Goal: Task Accomplishment & Management: Complete application form

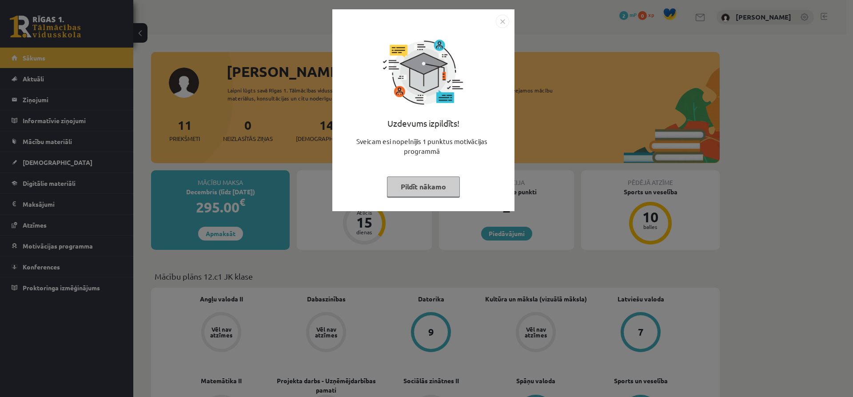
click at [417, 181] on button "Pildīt nākamo" at bounding box center [423, 186] width 73 height 20
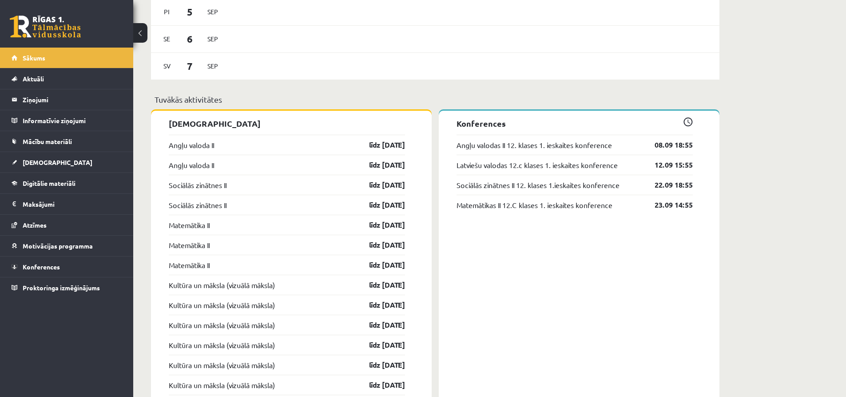
scroll to position [711, 0]
click at [376, 147] on link "līdz [DATE]" at bounding box center [380, 144] width 52 height 11
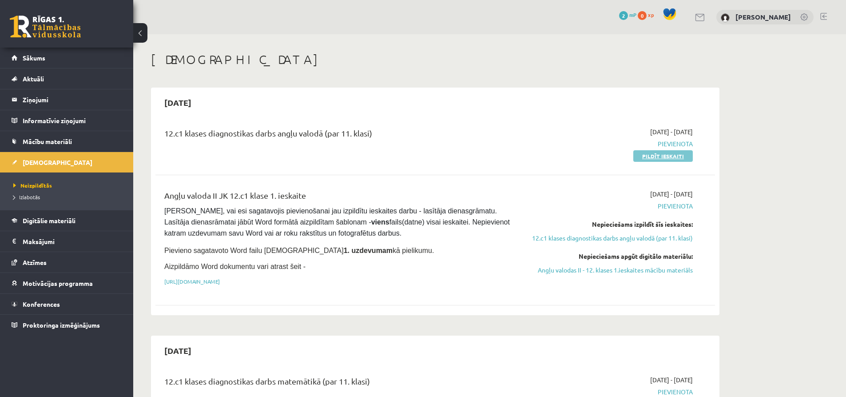
click at [659, 157] on link "Pildīt ieskaiti" at bounding box center [663, 156] width 60 height 12
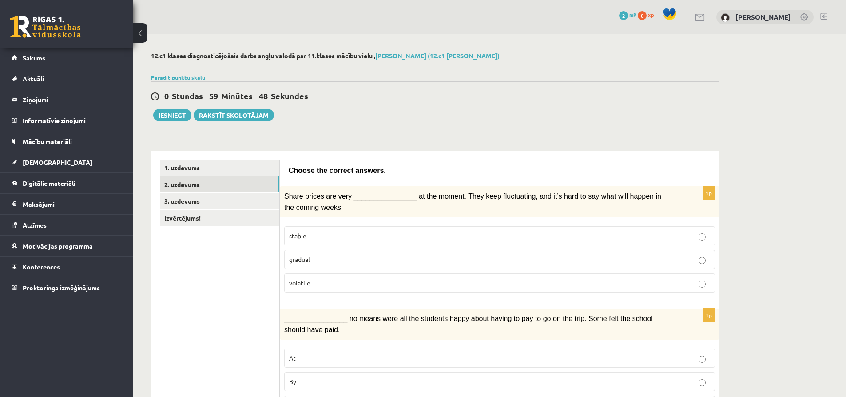
click at [191, 183] on link "2. uzdevums" at bounding box center [219, 184] width 119 height 16
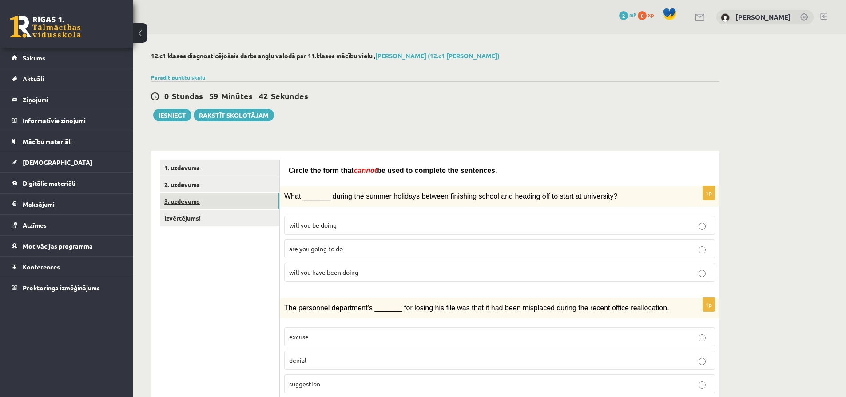
click at [202, 202] on link "3. uzdevums" at bounding box center [219, 201] width 119 height 16
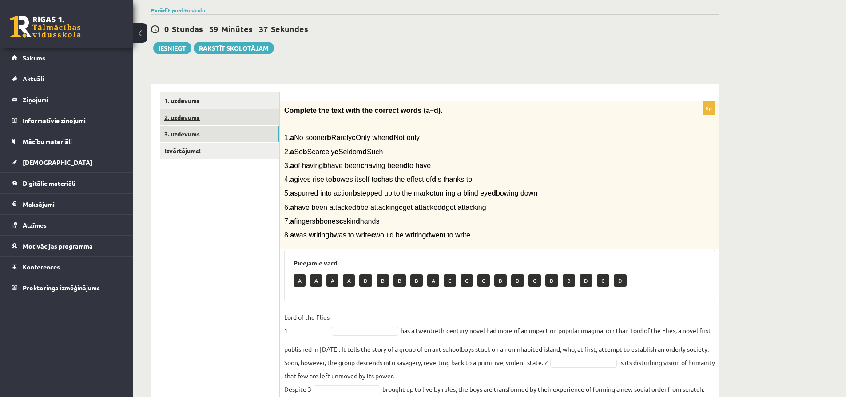
scroll to position [55, 0]
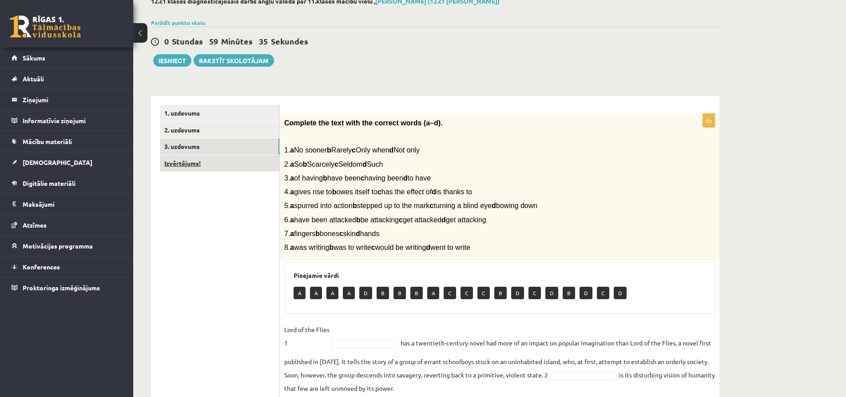
click at [182, 160] on link "Izvērtējums!" at bounding box center [219, 163] width 119 height 16
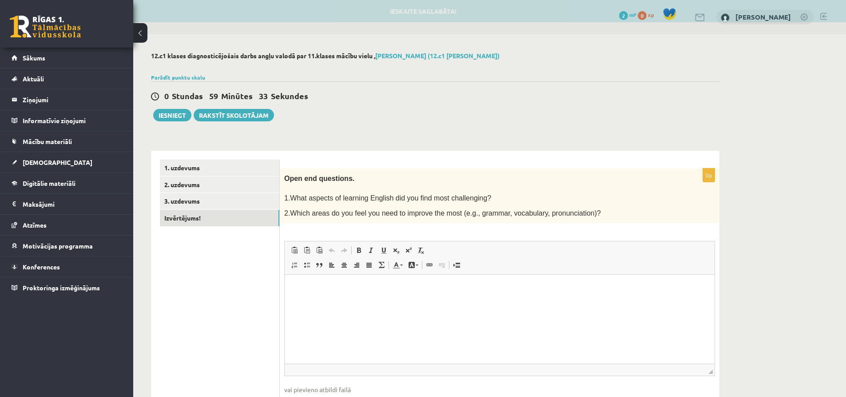
scroll to position [0, 0]
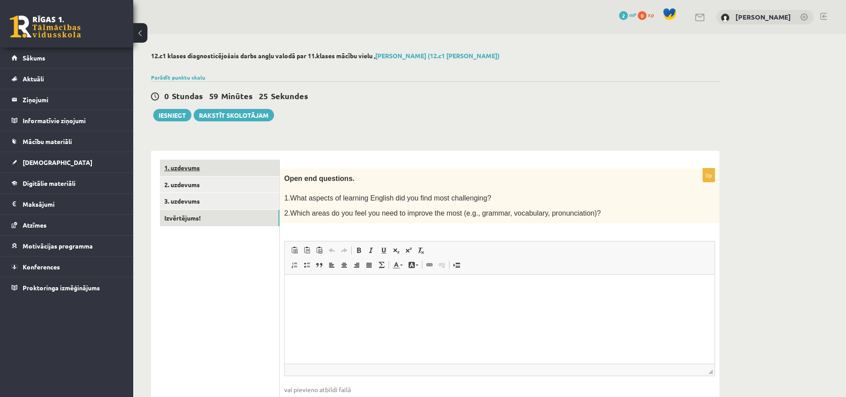
click at [187, 166] on link "1. uzdevums" at bounding box center [219, 167] width 119 height 16
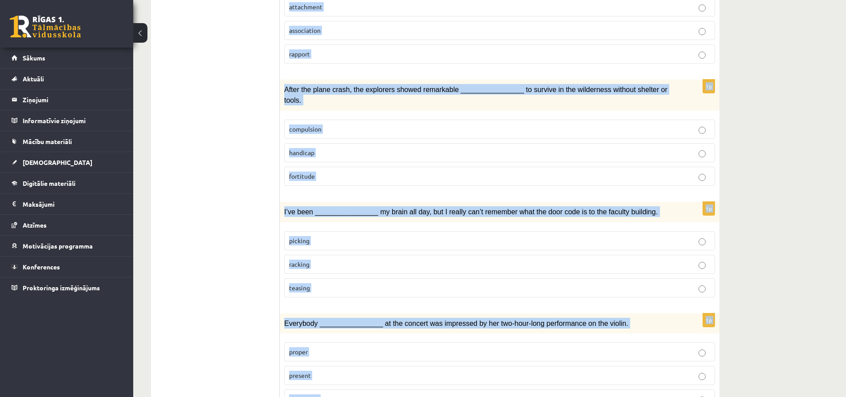
scroll to position [1227, 0]
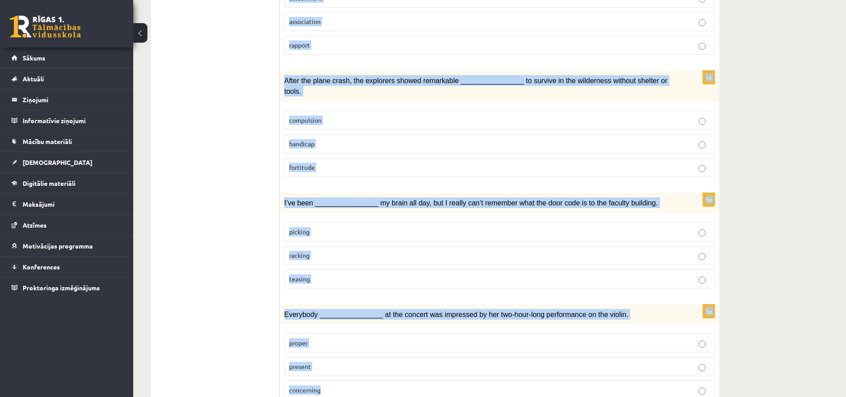
drag, startPoint x: 286, startPoint y: 106, endPoint x: 324, endPoint y: 356, distance: 253.0
copy form "Share prices are very ________________ at the moment. They keep fluctuating, an…"
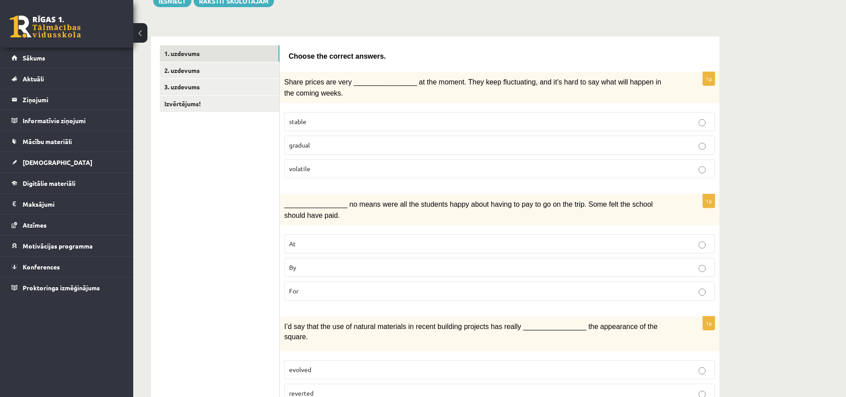
scroll to position [0, 0]
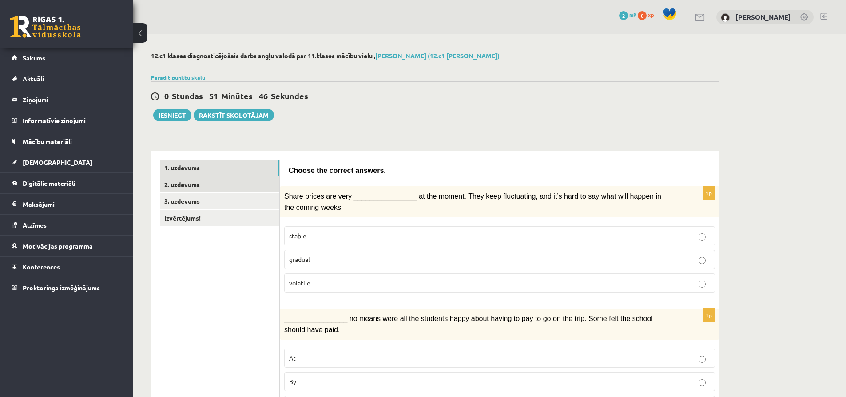
click at [178, 185] on link "2. uzdevums" at bounding box center [219, 184] width 119 height 16
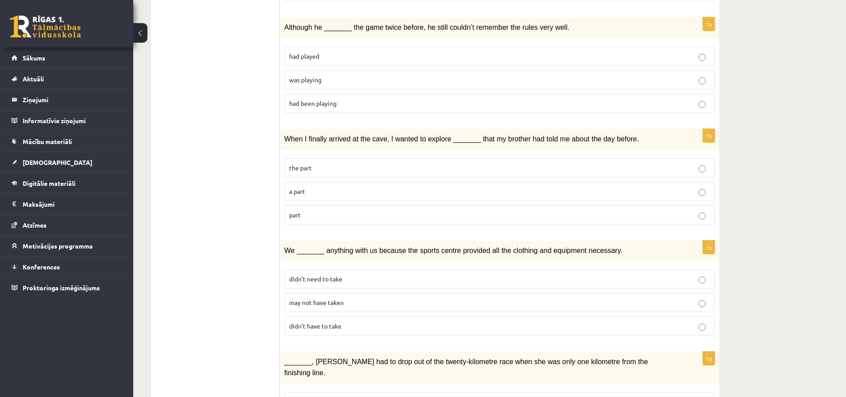
scroll to position [872, 0]
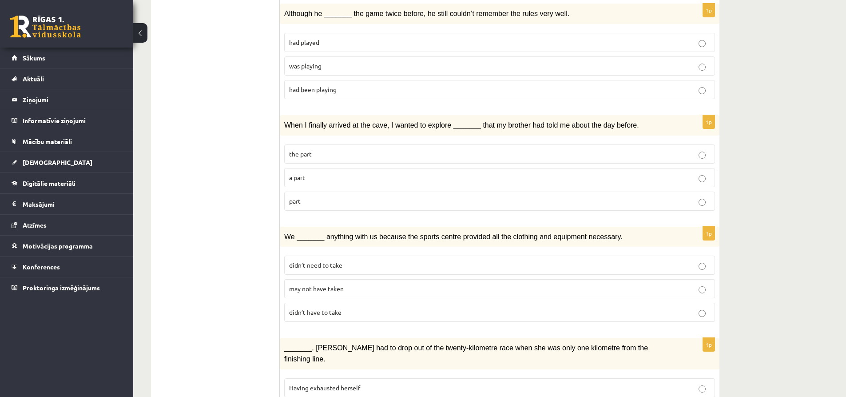
click at [707, 196] on p "part" at bounding box center [499, 200] width 421 height 9
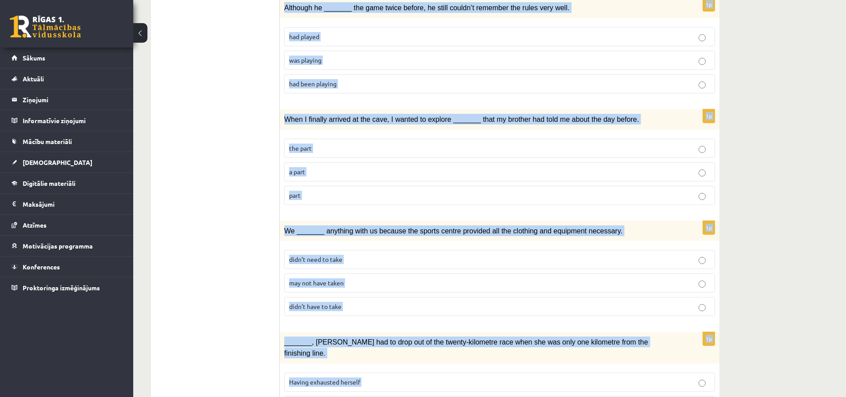
scroll to position [917, 0]
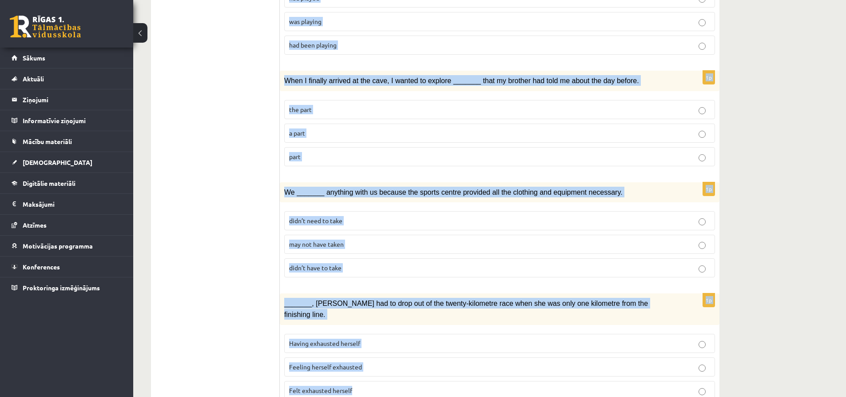
drag, startPoint x: 290, startPoint y: 78, endPoint x: 379, endPoint y: 356, distance: 291.4
copy form "Circle the form that cannot be used to complete the sentences. 1p What _______ …"
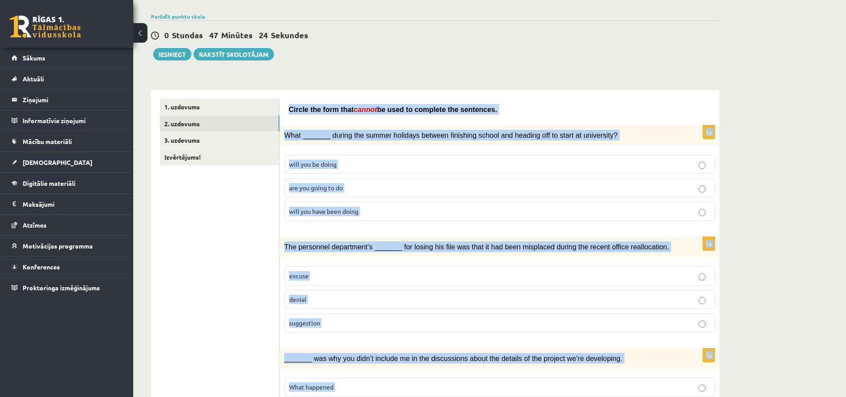
scroll to position [0, 0]
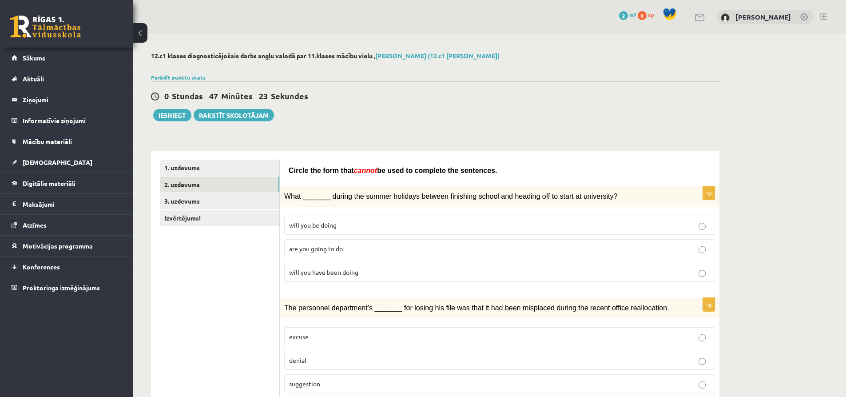
click at [413, 104] on div "0 Stundas 47 Minūtes 23 Sekundes Ieskaite saglabāta! Iesniegt Rakstīt skolotājam" at bounding box center [435, 101] width 568 height 40
click at [180, 201] on link "3. uzdevums" at bounding box center [219, 201] width 119 height 16
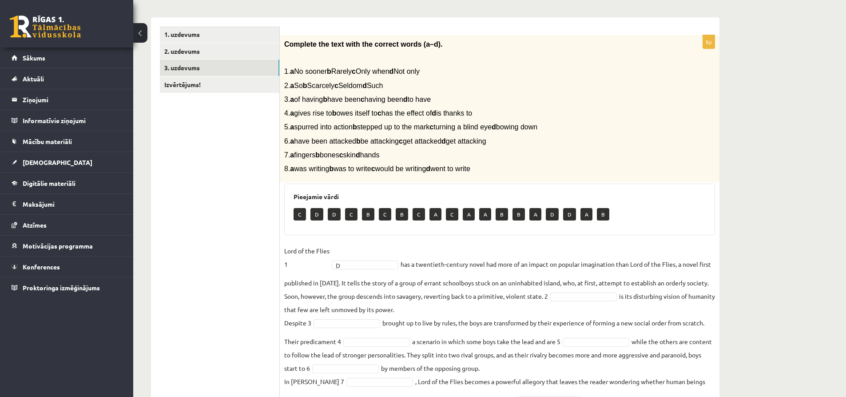
click at [370, 260] on fieldset "Lord of the Flies 1 D * has a twentieth-century novel had more of an impact on …" at bounding box center [499, 332] width 431 height 176
click at [637, 193] on input "text" at bounding box center [610, 194] width 63 height 12
click at [299, 212] on p "C" at bounding box center [300, 214] width 12 height 12
drag, startPoint x: 303, startPoint y: 214, endPoint x: 314, endPoint y: 216, distance: 11.3
click at [314, 216] on div "C D D C B C B C A C A A B B A D D A B" at bounding box center [500, 215] width 412 height 21
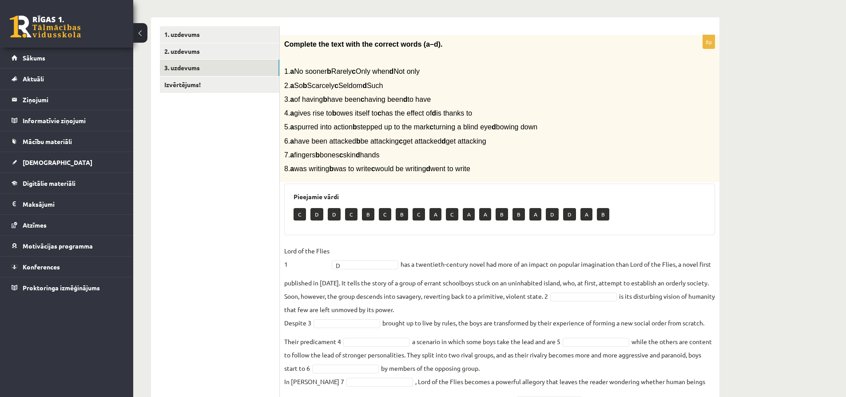
click at [460, 234] on div "Pieejamie vārdi C D D C B C B C A C A A B B A D D A B" at bounding box center [499, 209] width 431 height 52
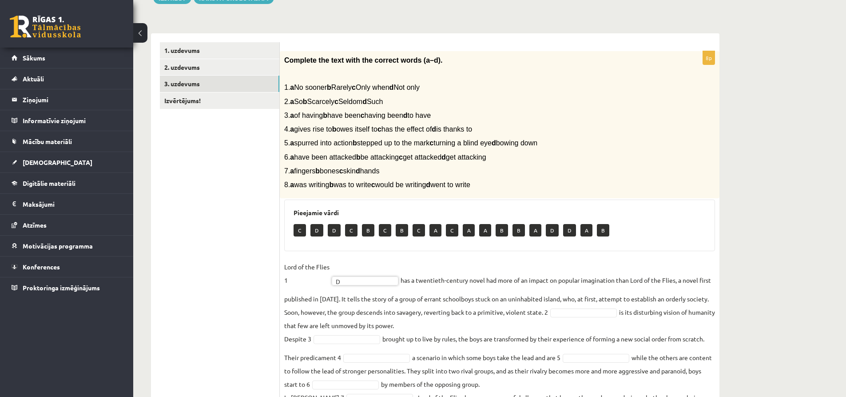
scroll to position [133, 0]
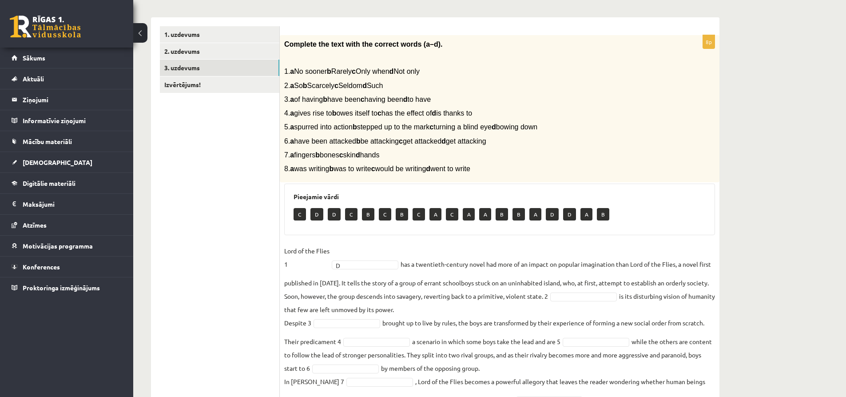
click at [509, 212] on div "C D D C B C B C A C A A B B A D D A B" at bounding box center [500, 215] width 412 height 21
drag, startPoint x: 538, startPoint y: 212, endPoint x: 554, endPoint y: 214, distance: 16.1
click at [554, 214] on div "C D D C B C B C A C A A B B A D D A B" at bounding box center [500, 215] width 412 height 21
click at [561, 214] on div "C D D C B C B C A C A A B B A D D A B" at bounding box center [500, 215] width 412 height 21
click at [566, 214] on p "D" at bounding box center [569, 214] width 13 height 12
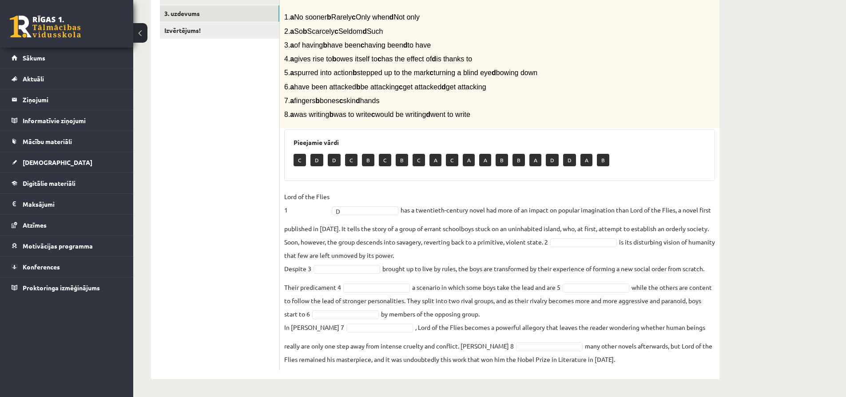
scroll to position [188, 0]
click at [300, 155] on p "C" at bounding box center [300, 159] width 12 height 12
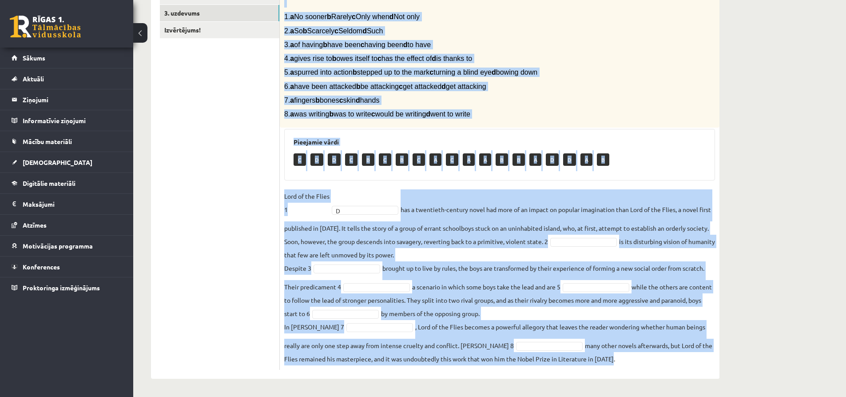
drag, startPoint x: 286, startPoint y: 78, endPoint x: 602, endPoint y: 363, distance: 426.1
click at [602, 363] on div "8p Complete the text with the correct words (a–d). 1. a No sooner b Rarely c On…" at bounding box center [500, 174] width 440 height 389
copy div "Complete the text with the correct words (a–d). 1. a No sooner b Rarely c Only …"
click at [656, 90] on p "6. a have been attacked b be attacking c get attacked d get attacking" at bounding box center [477, 86] width 386 height 9
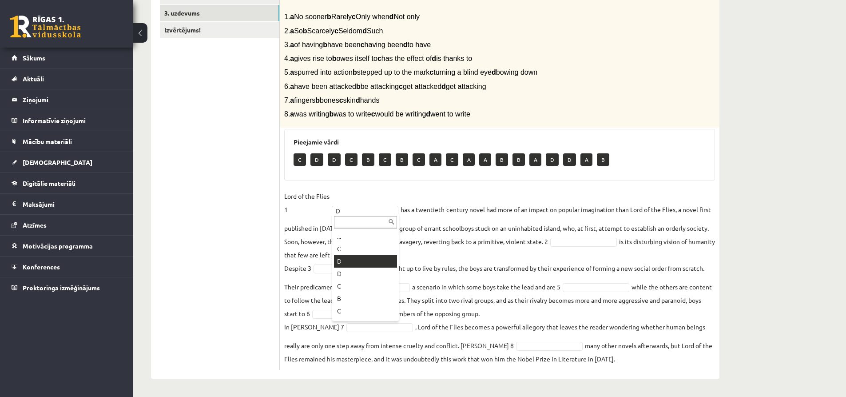
click at [352, 222] on input "text" at bounding box center [365, 222] width 63 height 12
type input "*"
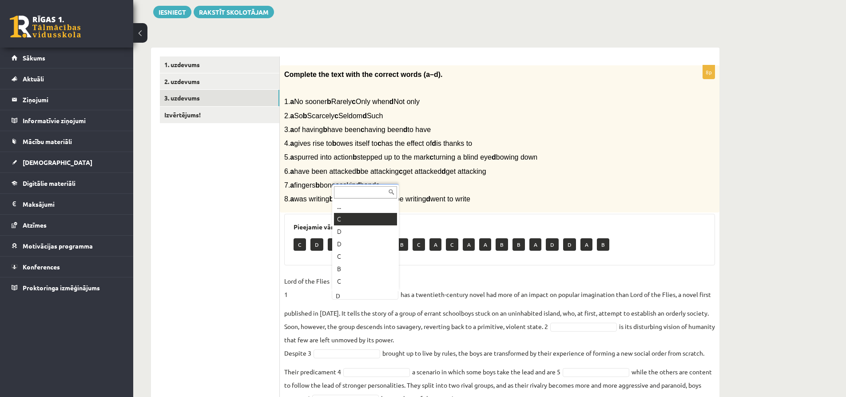
scroll to position [99, 0]
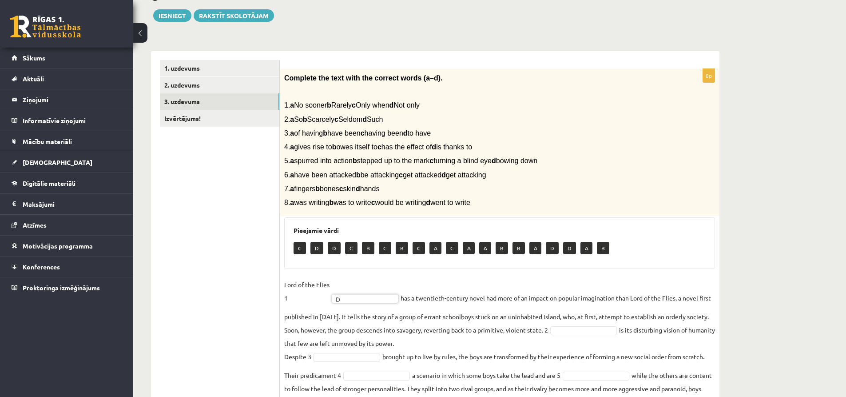
click at [352, 105] on span "1. a No sooner b Rarely c Only when d Not only" at bounding box center [351, 105] width 135 height 8
click at [332, 109] on span "1. a No sooner b Rarely c Only when d Not only" at bounding box center [351, 105] width 135 height 8
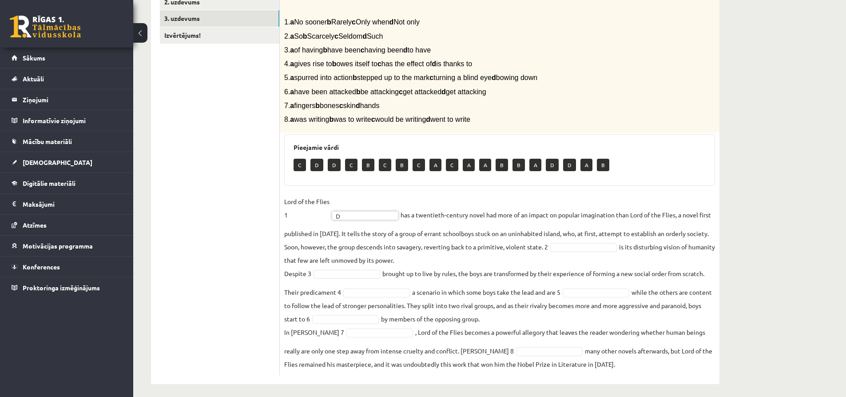
scroll to position [188, 0]
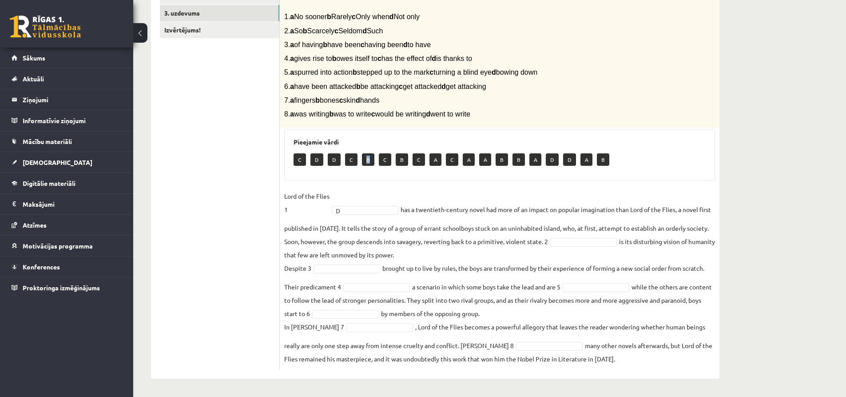
drag, startPoint x: 366, startPoint y: 161, endPoint x: 370, endPoint y: 167, distance: 7.8
click at [370, 167] on div "C D D C B C B C A C A A B B A D D A B" at bounding box center [500, 160] width 412 height 21
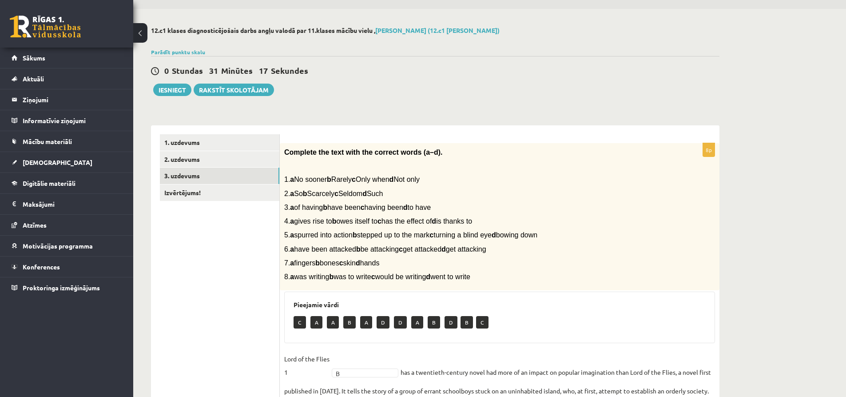
scroll to position [11, 0]
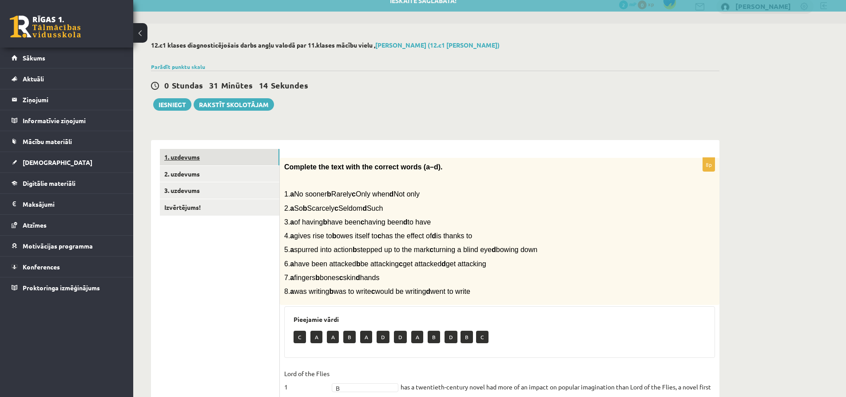
click at [191, 154] on link "1. uzdevums" at bounding box center [219, 157] width 119 height 16
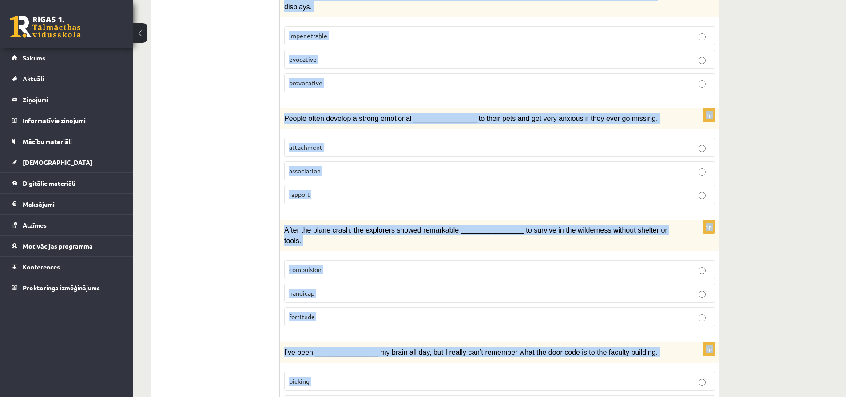
scroll to position [1227, 0]
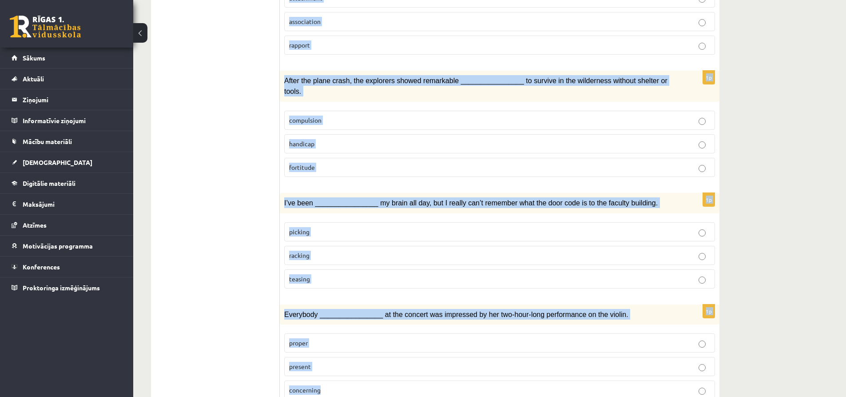
drag, startPoint x: 286, startPoint y: 141, endPoint x: 444, endPoint y: 365, distance: 273.7
copy form "Share prices are very ________________ at the moment. They keep fluctuating, an…"
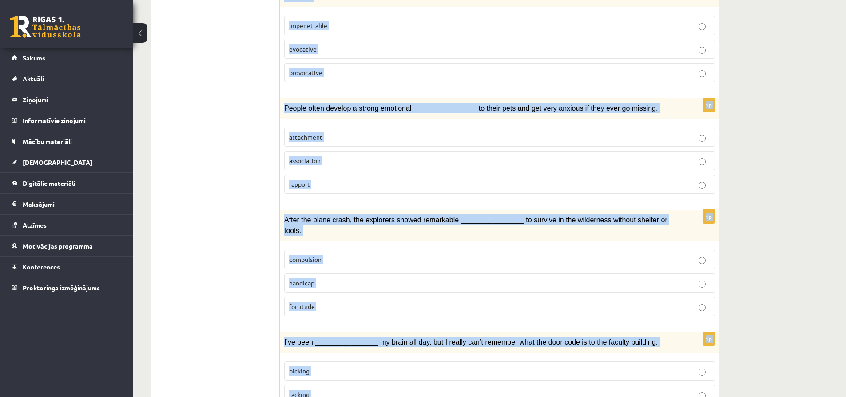
scroll to position [1049, 0]
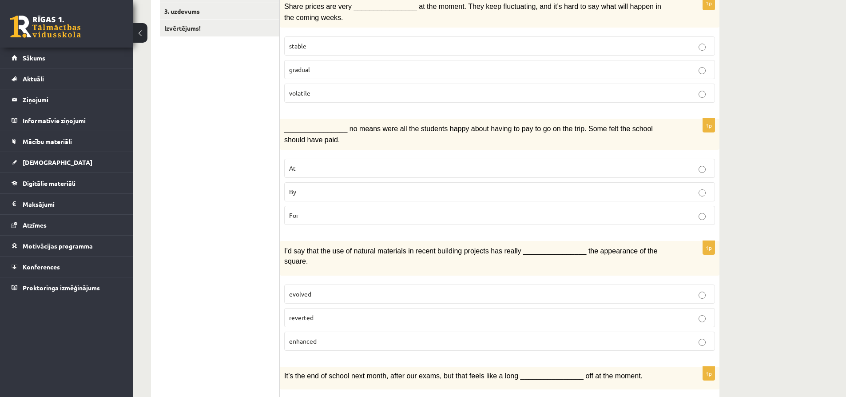
scroll to position [72, 0]
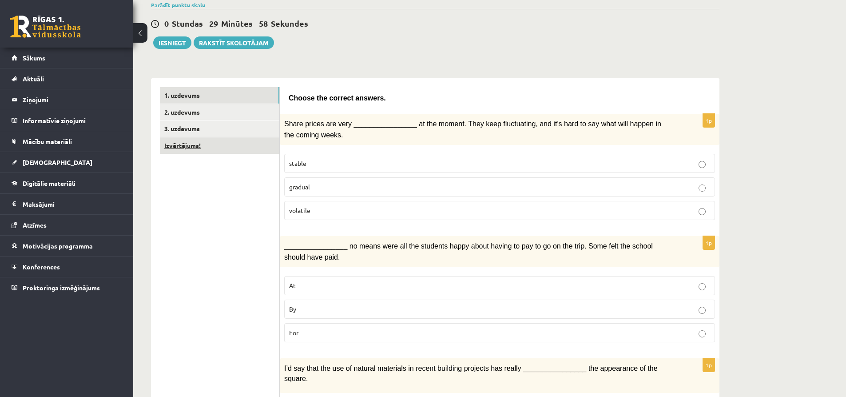
click at [190, 145] on link "Izvērtējums!" at bounding box center [219, 145] width 119 height 16
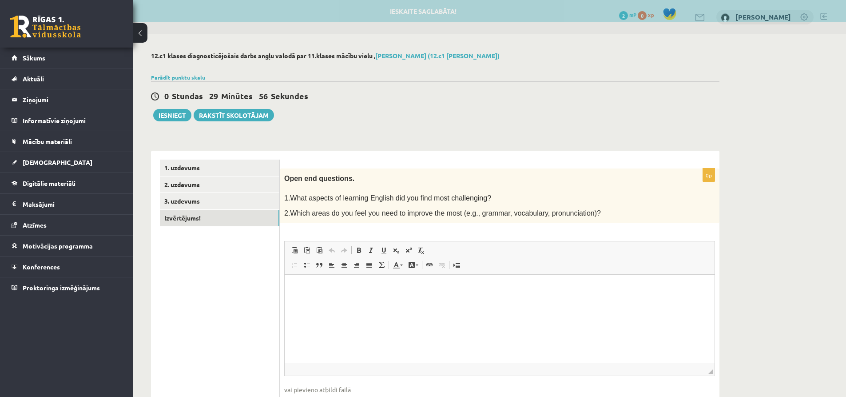
scroll to position [0, 0]
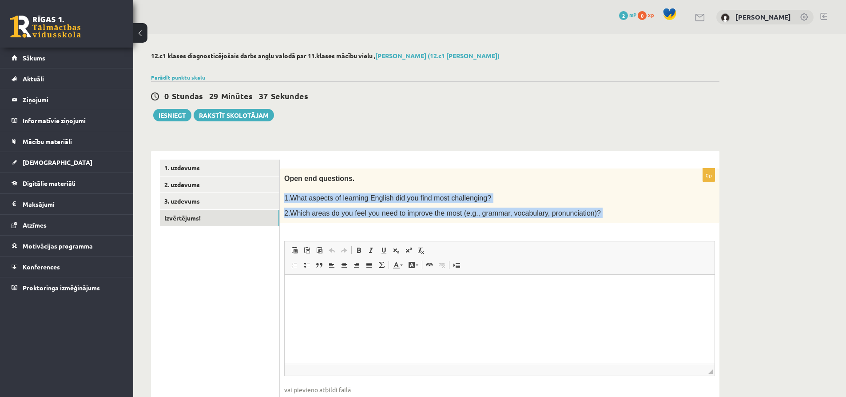
drag, startPoint x: 285, startPoint y: 195, endPoint x: 588, endPoint y: 244, distance: 306.7
click at [588, 244] on div "0p Open end questions. 1.What aspects of learning English did you find most cha…" at bounding box center [500, 297] width 440 height 258
copy div "1.What aspects of learning English did you find most challenging? 2.Which areas…"
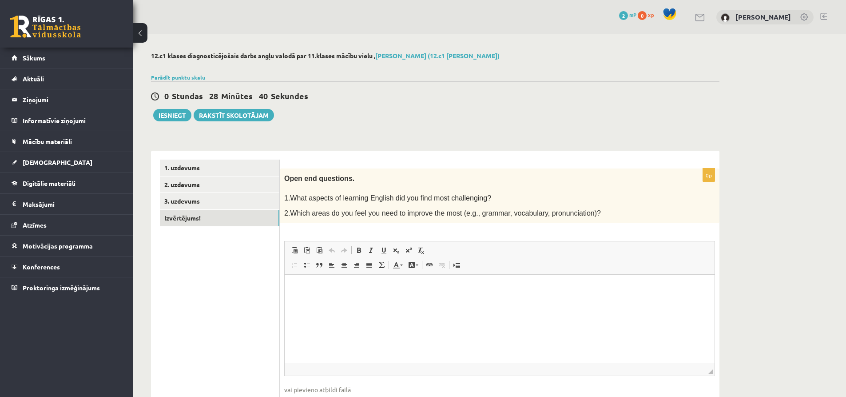
click at [296, 296] on html at bounding box center [500, 287] width 430 height 27
click at [442, 286] on p "**********" at bounding box center [500, 287] width 412 height 9
click at [453, 278] on html "**********" at bounding box center [500, 287] width 430 height 27
click at [461, 288] on p "**********" at bounding box center [500, 287] width 412 height 9
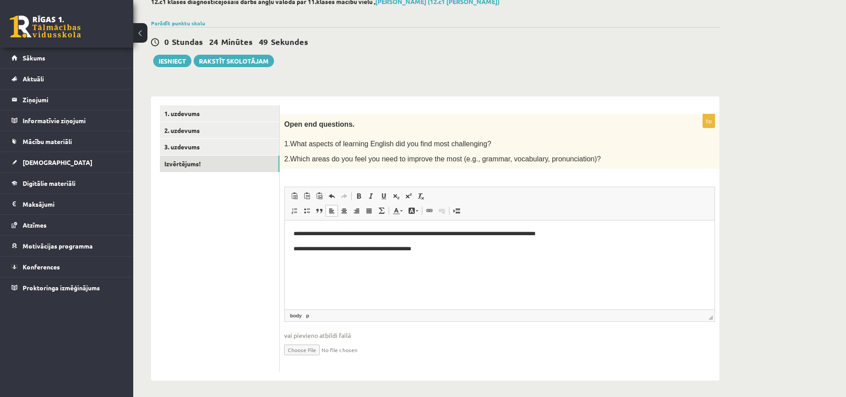
scroll to position [56, 0]
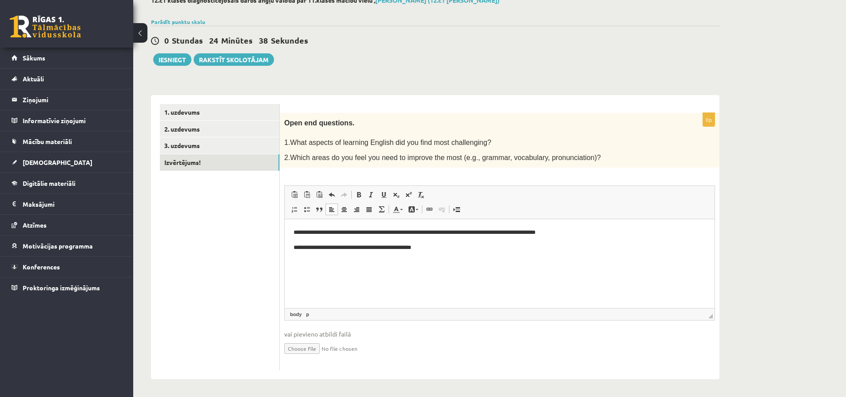
click at [706, 313] on span "◢ Elementa ceļš body p" at bounding box center [500, 314] width 430 height 12
click at [211, 147] on link "3. uzdevums" at bounding box center [219, 145] width 119 height 16
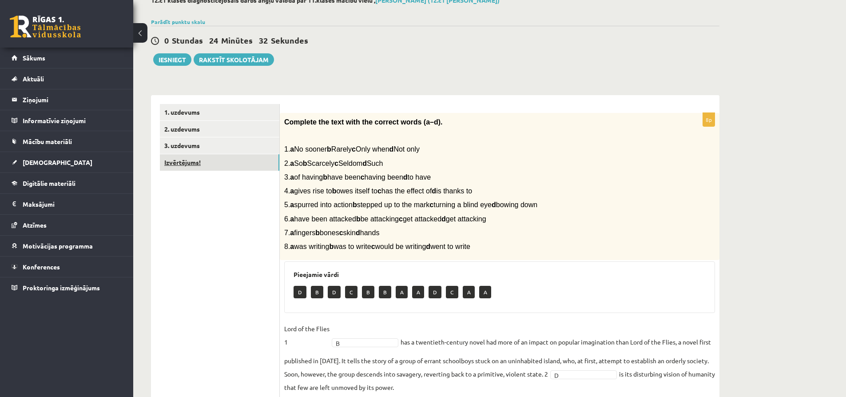
click at [185, 164] on link "Izvērtējums!" at bounding box center [219, 162] width 119 height 16
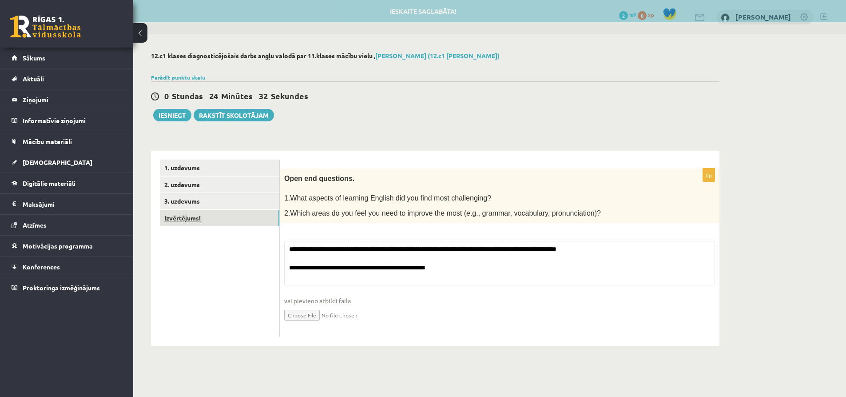
scroll to position [0, 0]
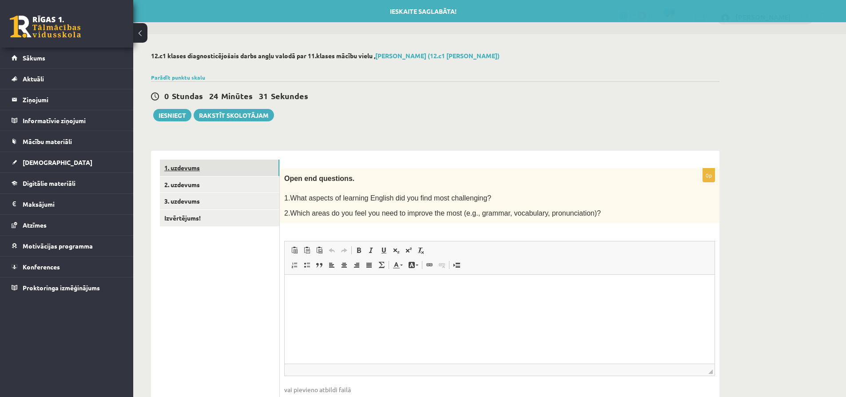
click at [200, 167] on link "1. uzdevums" at bounding box center [219, 167] width 119 height 16
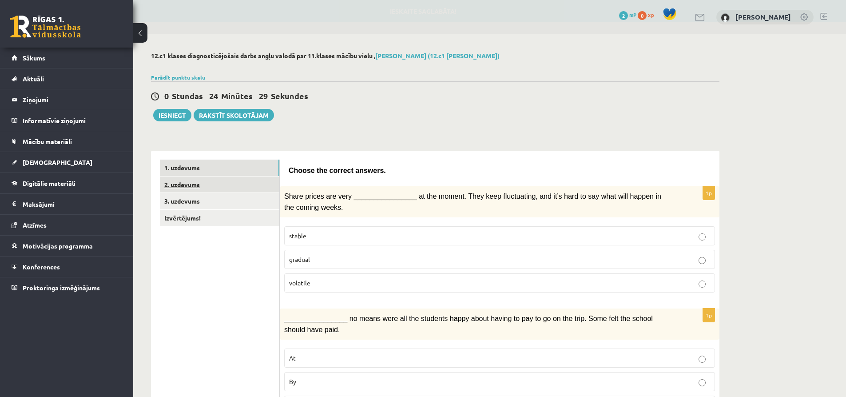
click at [165, 188] on link "2. uzdevums" at bounding box center [219, 184] width 119 height 16
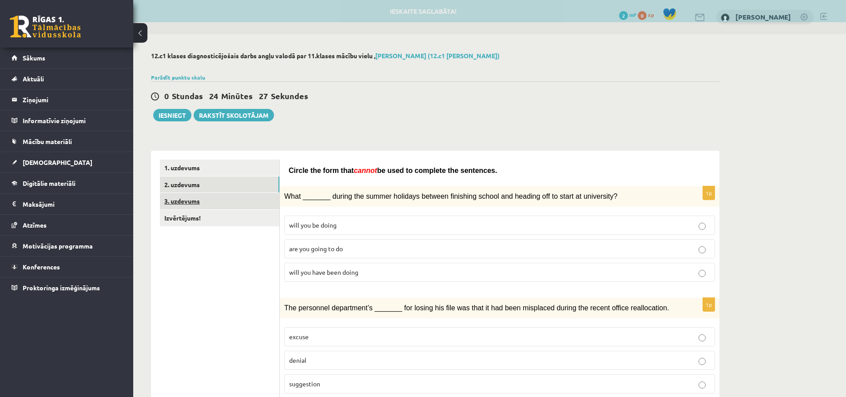
click at [181, 199] on link "3. uzdevums" at bounding box center [219, 201] width 119 height 16
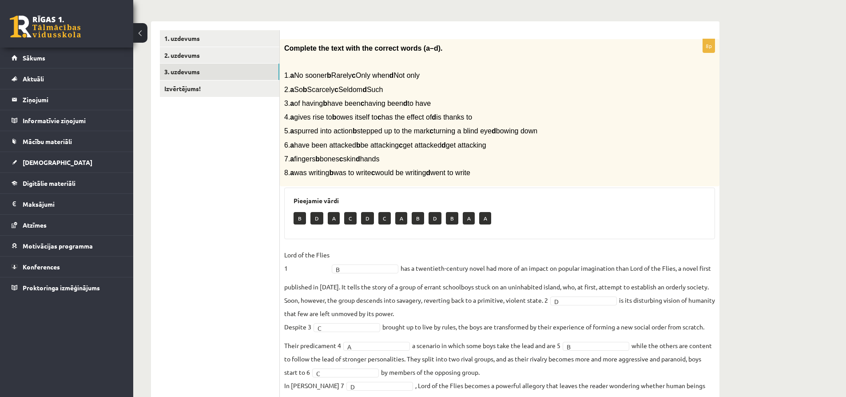
scroll to position [133, 0]
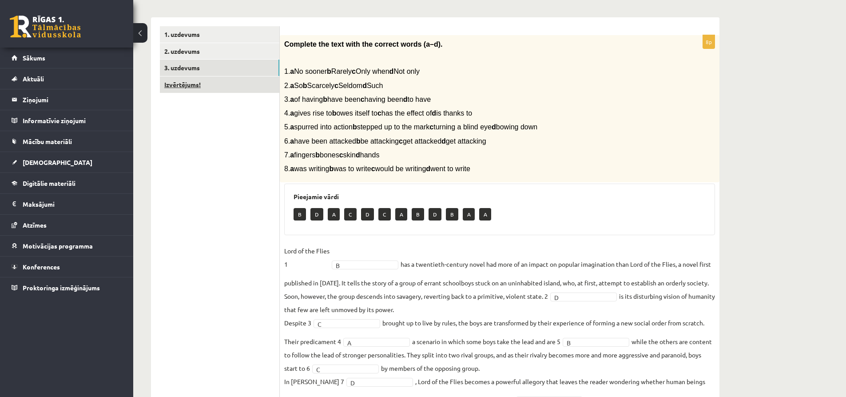
click at [208, 87] on link "Izvērtējums!" at bounding box center [219, 84] width 119 height 16
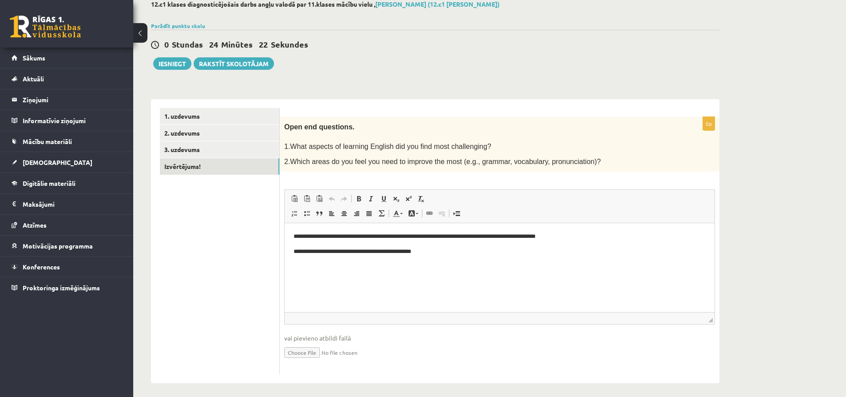
scroll to position [56, 0]
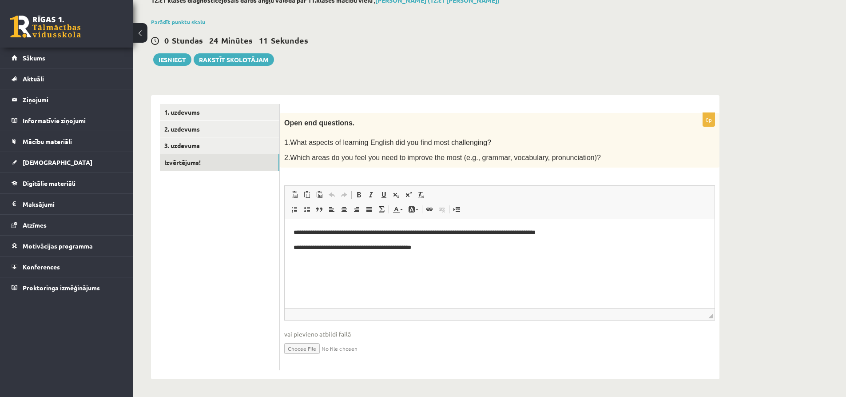
click at [336, 338] on span "vai pievieno atbildi failā" at bounding box center [499, 333] width 431 height 9
click at [714, 315] on span "◢ Elementa ceļš" at bounding box center [500, 314] width 430 height 12
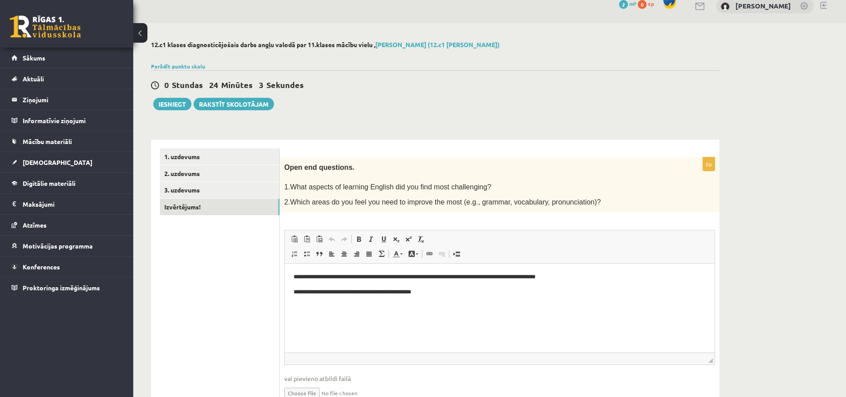
scroll to position [0, 0]
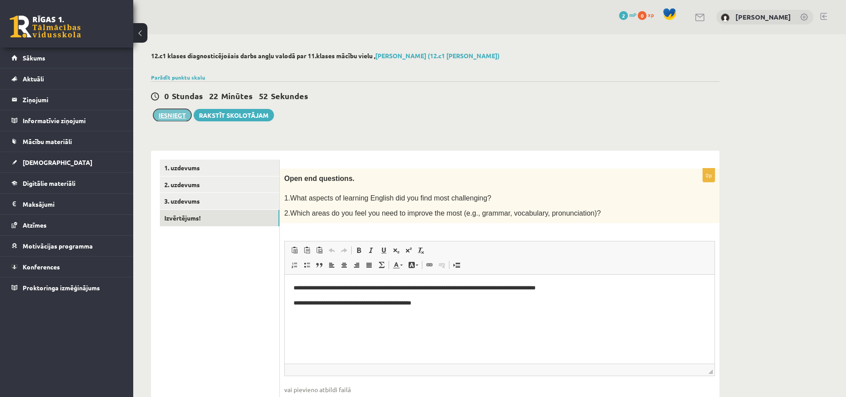
click at [175, 117] on button "Iesniegt" at bounding box center [172, 115] width 38 height 12
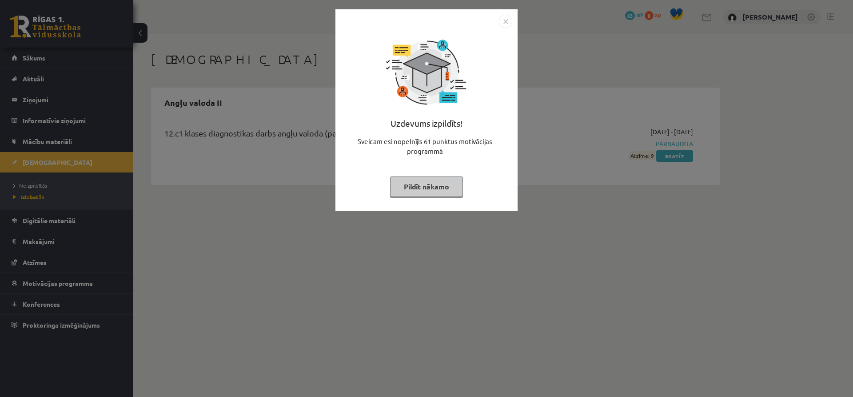
click at [505, 19] on img "Close" at bounding box center [505, 21] width 13 height 13
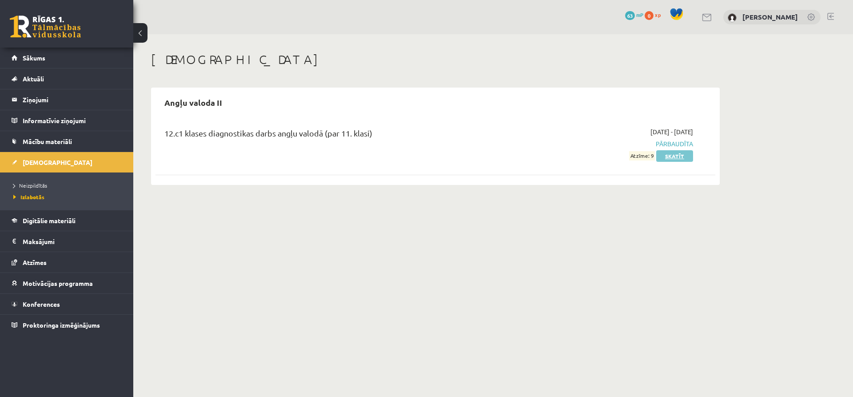
click at [679, 157] on link "Skatīt" at bounding box center [674, 156] width 37 height 12
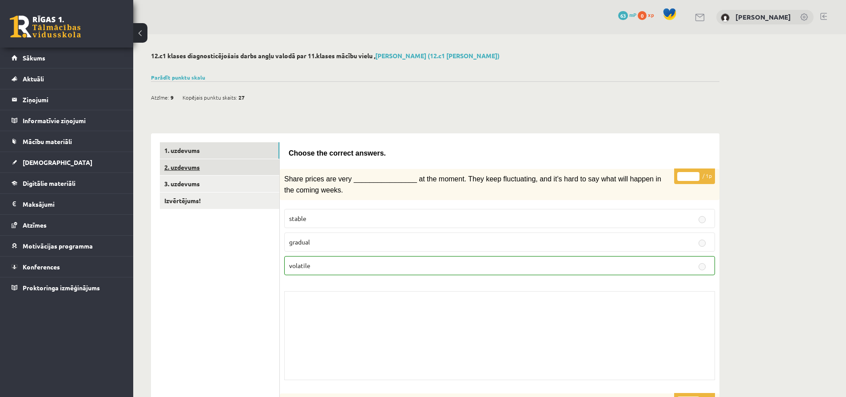
click at [185, 164] on link "2. uzdevums" at bounding box center [219, 167] width 119 height 16
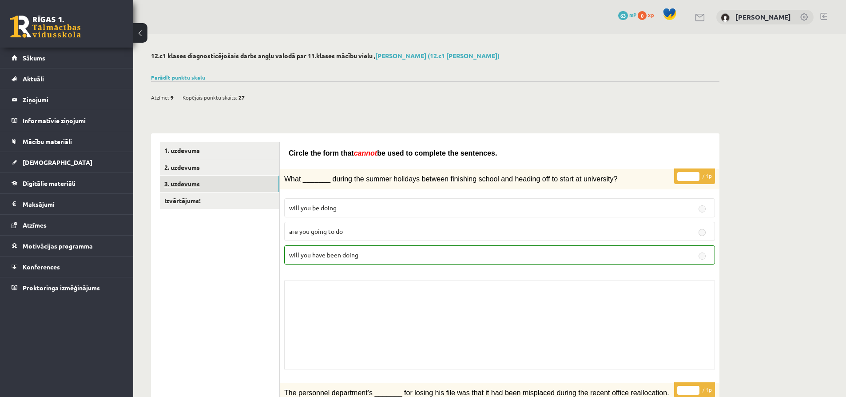
click at [175, 184] on link "3. uzdevums" at bounding box center [219, 183] width 119 height 16
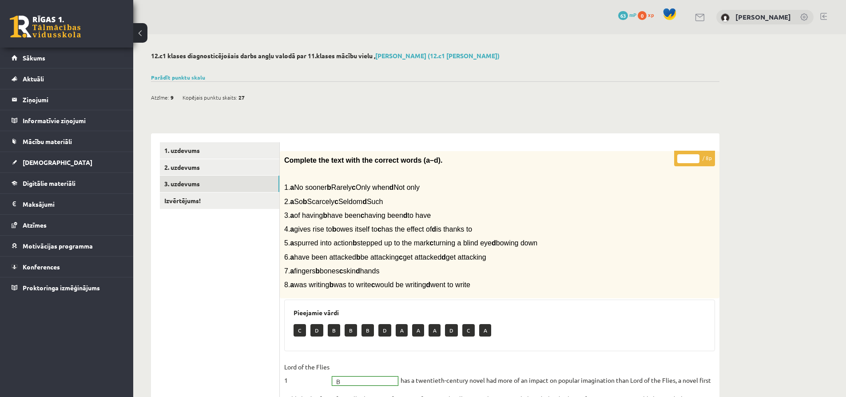
click at [163, 97] on span "Atzīme:" at bounding box center [160, 97] width 18 height 13
click at [192, 79] on link "Parādīt punktu skalu" at bounding box center [178, 77] width 54 height 7
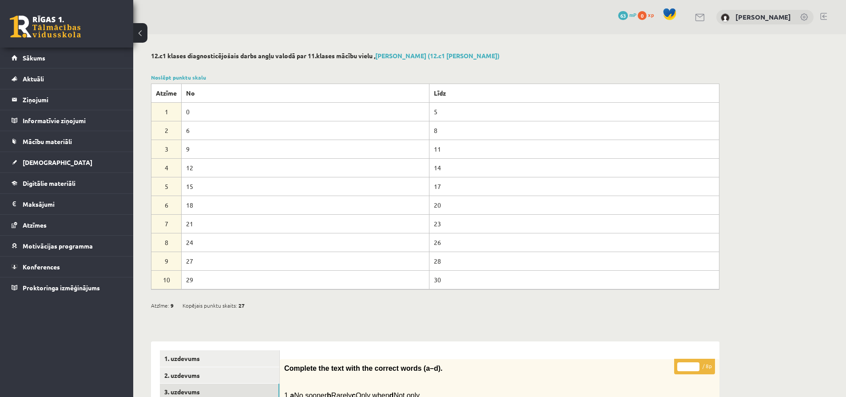
drag, startPoint x: 276, startPoint y: 108, endPoint x: 279, endPoint y: 104, distance: 5.1
click at [279, 104] on tbody "Atzīme No Līdz 1 0 5 2 6 8 3 9 11 4 12 14 5 15 17 6 18 20 7 21 23" at bounding box center [435, 185] width 568 height 205
click at [306, 70] on div at bounding box center [435, 66] width 568 height 9
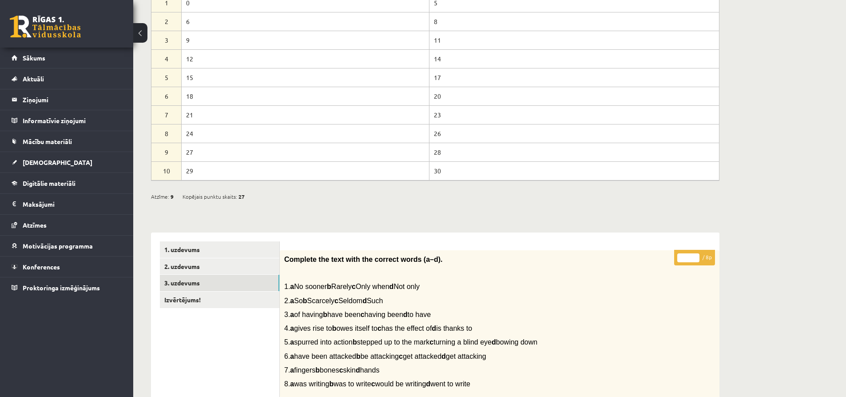
scroll to position [89, 0]
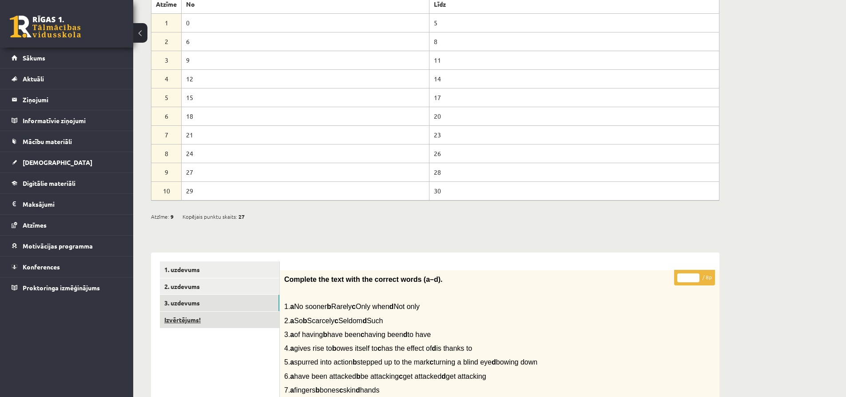
click at [222, 317] on link "Izvērtējums!" at bounding box center [219, 319] width 119 height 16
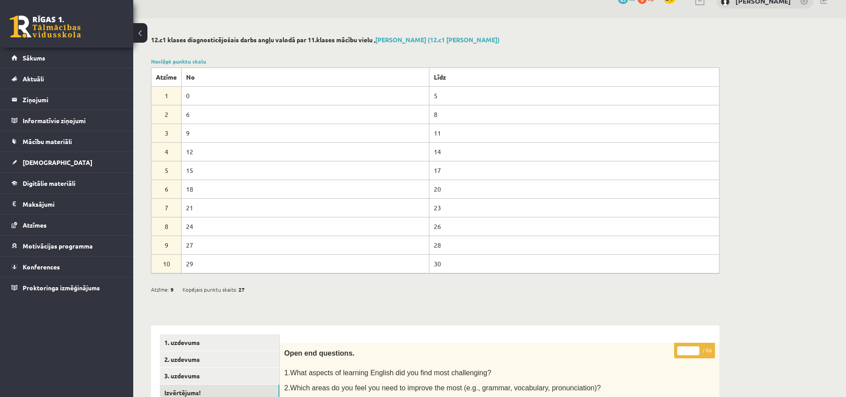
scroll to position [0, 0]
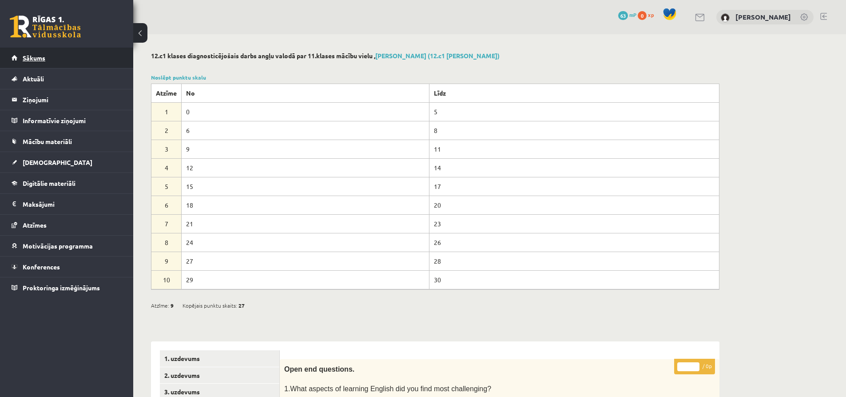
click at [44, 58] on span "Sākums" at bounding box center [34, 58] width 23 height 8
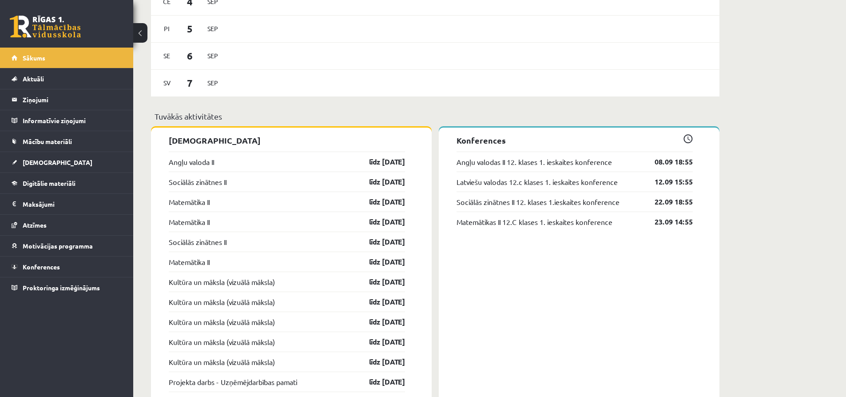
scroll to position [711, 0]
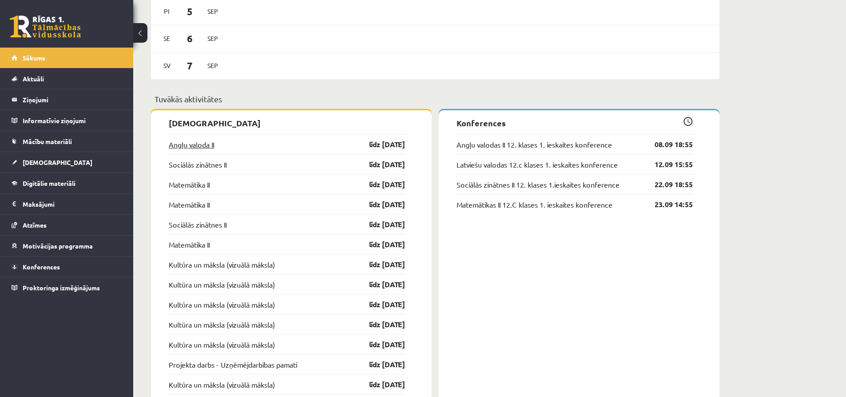
click at [204, 147] on link "Angļu valoda II" at bounding box center [191, 144] width 45 height 11
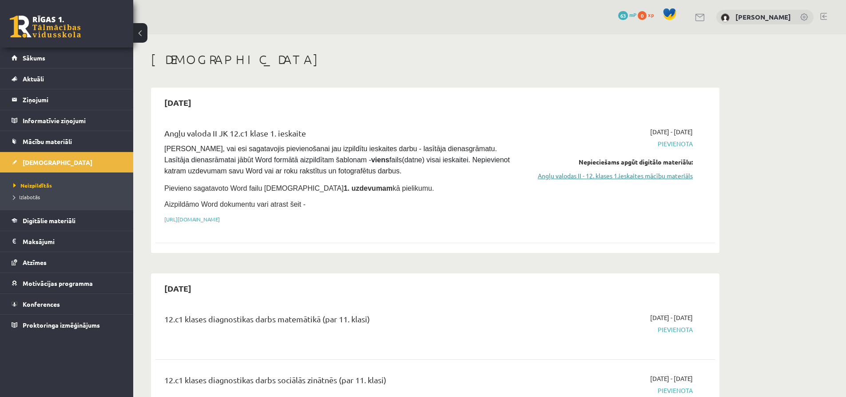
click at [639, 175] on link "Angļu valodas II - 12. klases 1.ieskaites mācību materiāls" at bounding box center [608, 175] width 167 height 9
click at [623, 178] on link "Angļu valodas II - 12. klases 1.ieskaites mācību materiāls" at bounding box center [608, 175] width 167 height 9
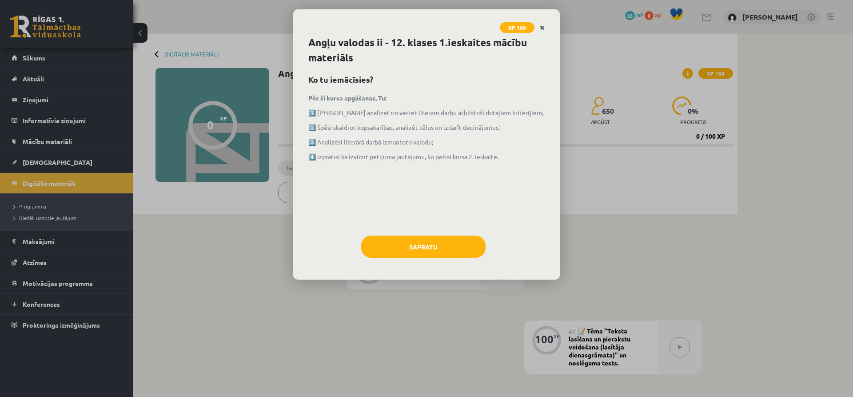
click at [542, 28] on icon "Close" at bounding box center [542, 28] width 5 height 6
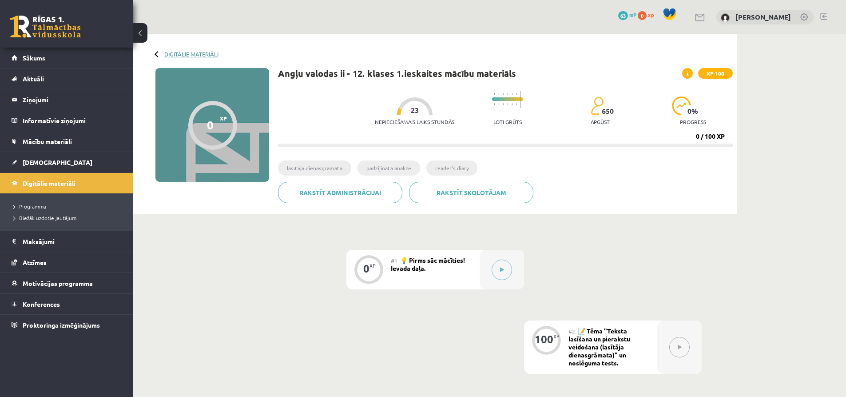
click at [177, 52] on link "Digitālie materiāli" at bounding box center [191, 54] width 54 height 7
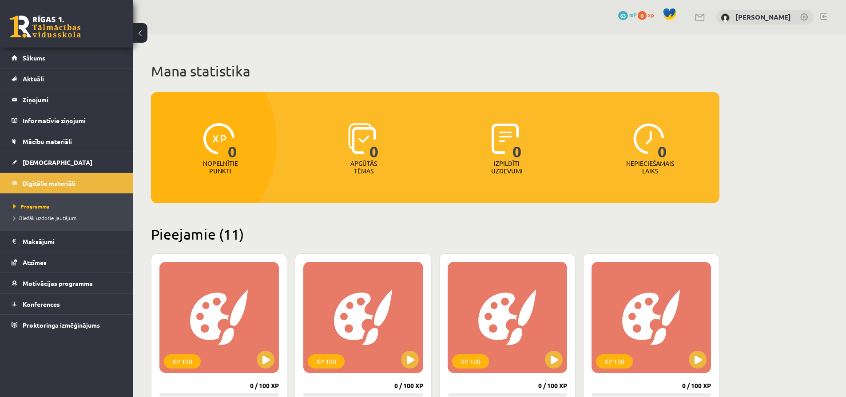
click at [135, 36] on button at bounding box center [140, 33] width 14 height 20
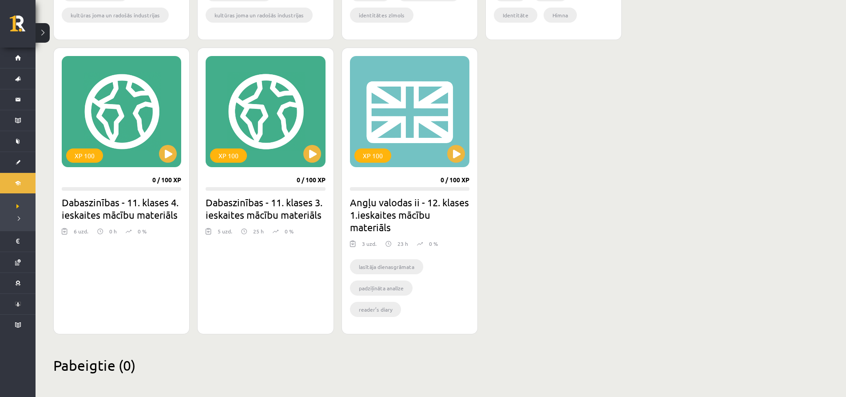
scroll to position [824, 0]
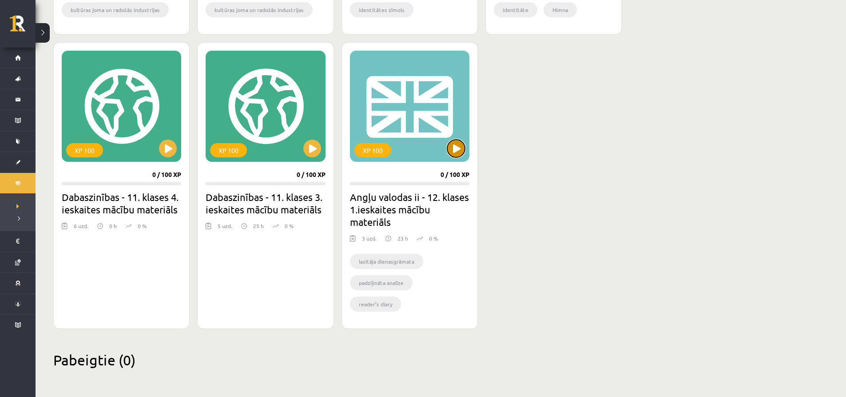
click at [457, 151] on button at bounding box center [456, 148] width 18 height 18
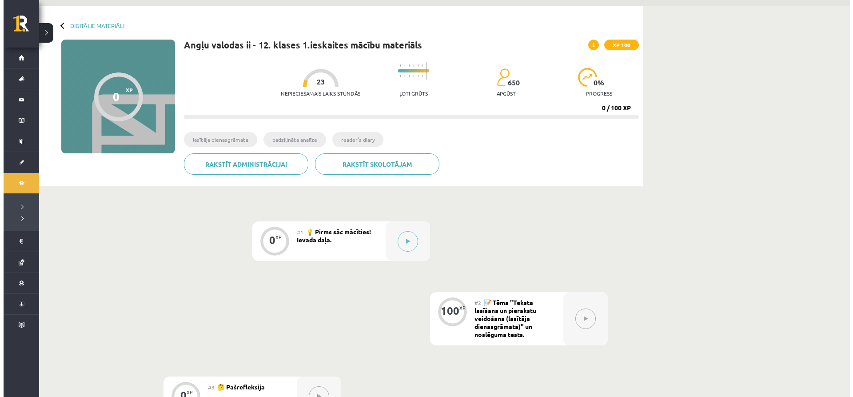
scroll to position [44, 0]
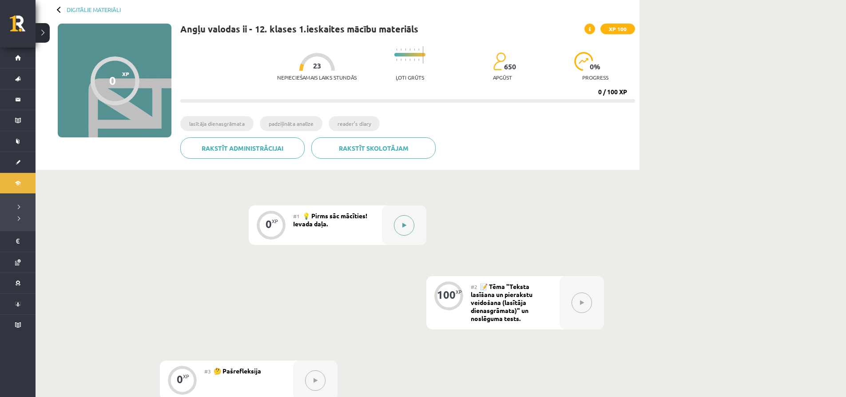
click at [413, 224] on button at bounding box center [404, 225] width 20 height 20
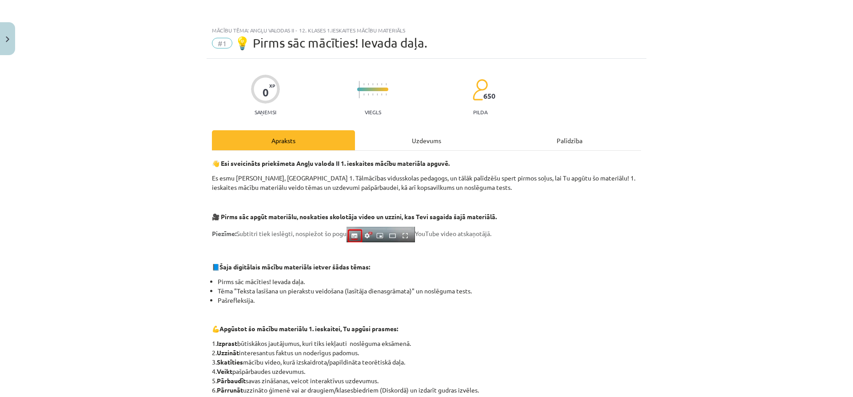
scroll to position [0, 0]
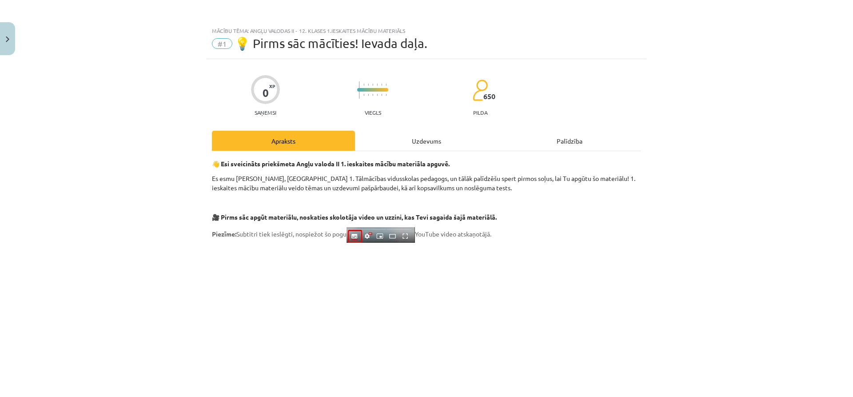
click at [602, 217] on p "🎥 Pirms sāc apgūt materiālu, noskaties skolotāja video un uzzini, kas Tevi saga…" at bounding box center [426, 216] width 429 height 9
click at [437, 143] on div "Uzdevums" at bounding box center [426, 141] width 143 height 20
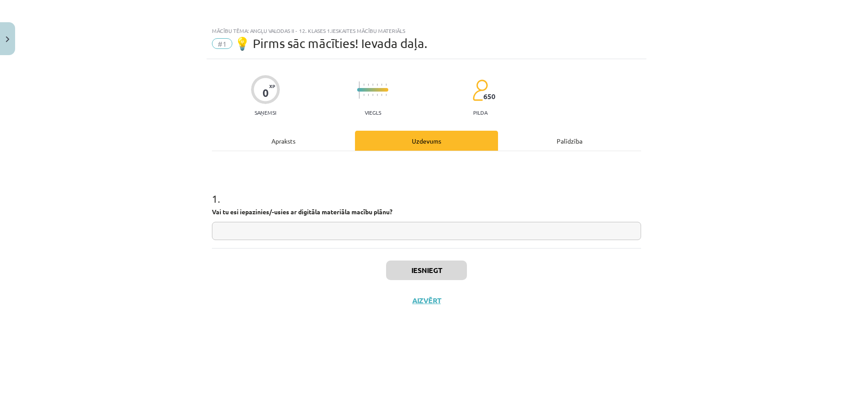
click at [313, 228] on input "text" at bounding box center [426, 231] width 429 height 18
type input "*********"
click at [432, 273] on button "Iesniegt" at bounding box center [426, 270] width 81 height 20
click at [458, 303] on button "Nākamā nodarbība" at bounding box center [426, 306] width 87 height 20
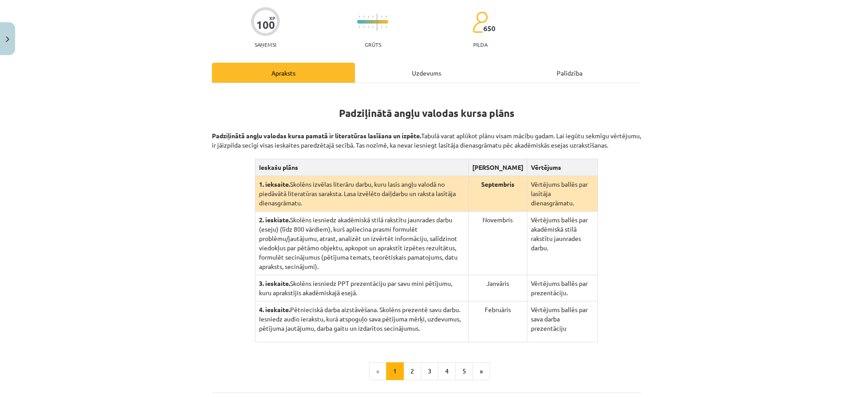
scroll to position [89, 0]
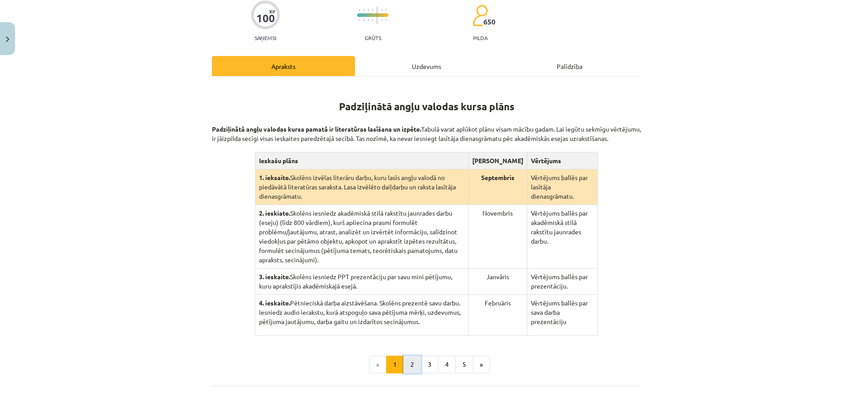
click at [409, 355] on button "2" at bounding box center [412, 364] width 18 height 18
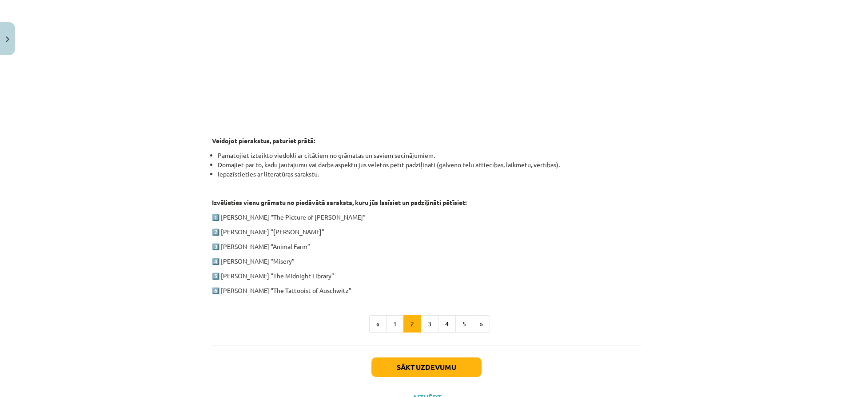
scroll to position [341, 0]
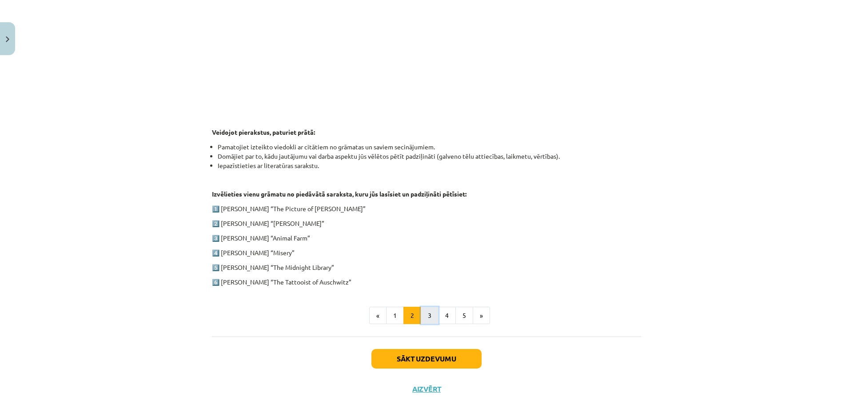
click at [429, 313] on button "3" at bounding box center [430, 315] width 18 height 18
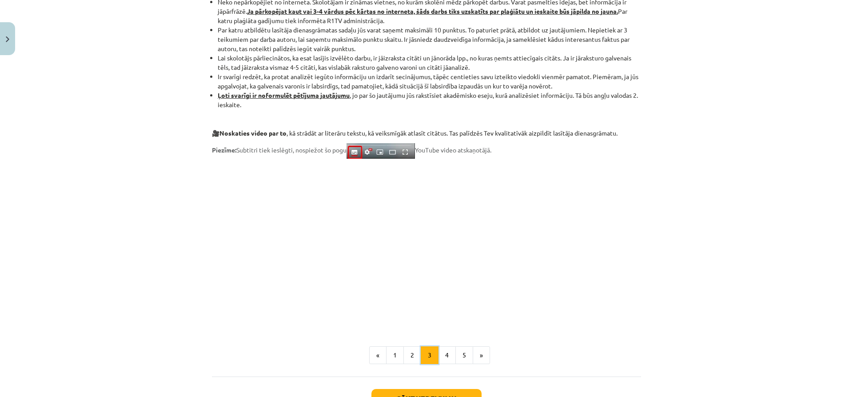
scroll to position [617, 0]
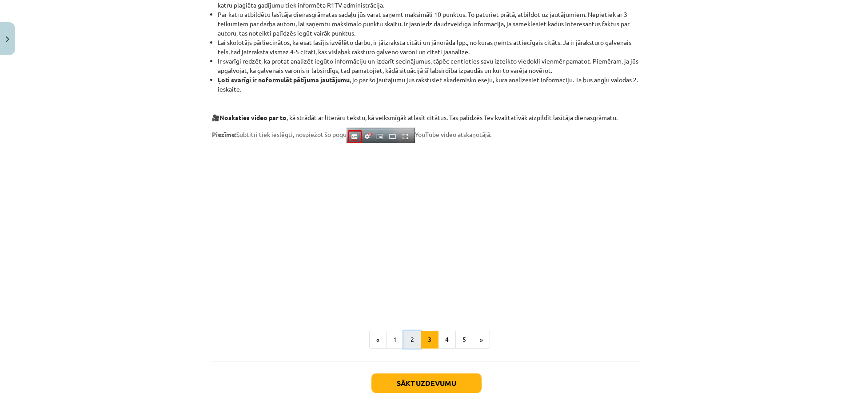
click at [407, 338] on button "2" at bounding box center [412, 339] width 18 height 18
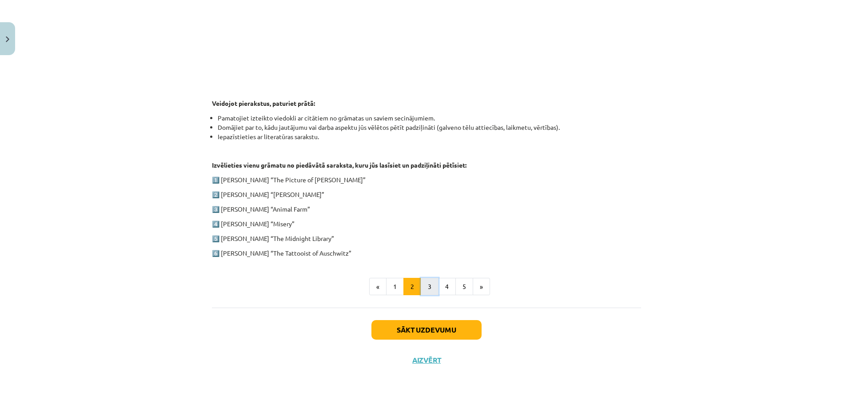
click at [426, 286] on button "3" at bounding box center [430, 287] width 18 height 18
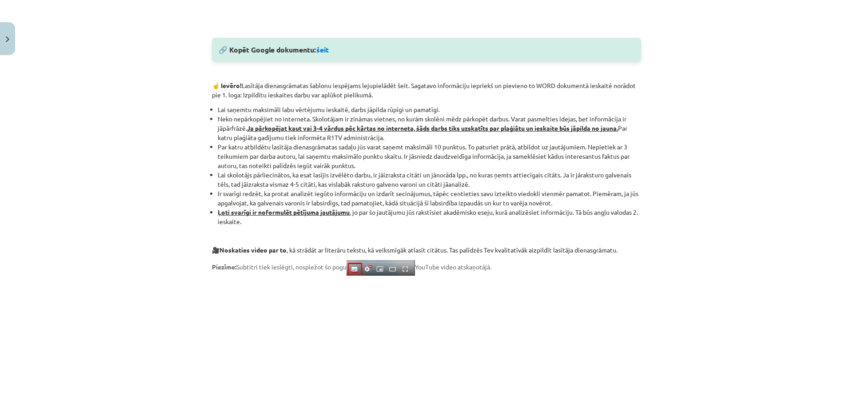
scroll to position [528, 0]
